Goal: Task Accomplishment & Management: Complete application form

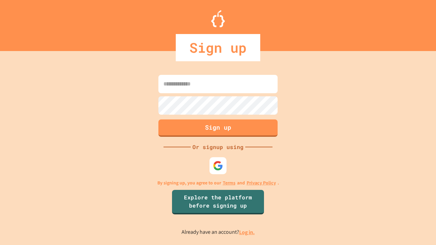
click at [247, 232] on link "Log in." at bounding box center [247, 232] width 16 height 7
